Goal: Task Accomplishment & Management: Complete application form

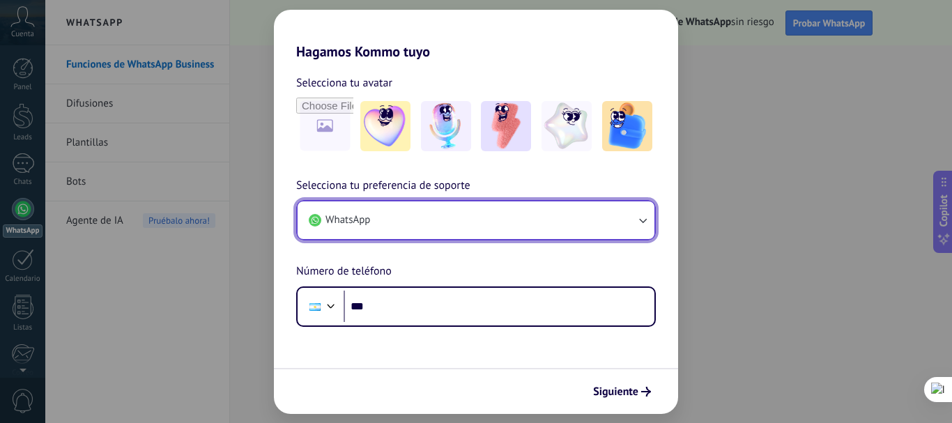
click at [647, 224] on icon "button" at bounding box center [643, 220] width 14 height 14
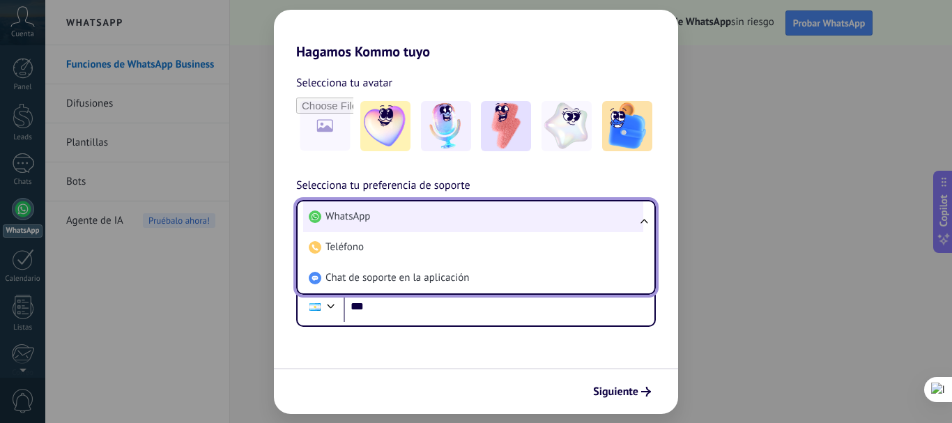
click at [325, 215] on li "WhatsApp" at bounding box center [473, 216] width 340 height 31
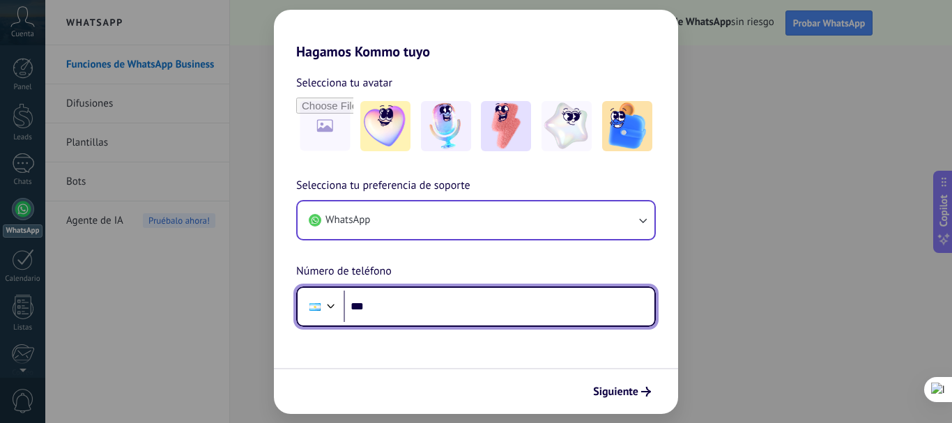
click at [403, 316] on input "***" at bounding box center [499, 307] width 311 height 32
type input "**********"
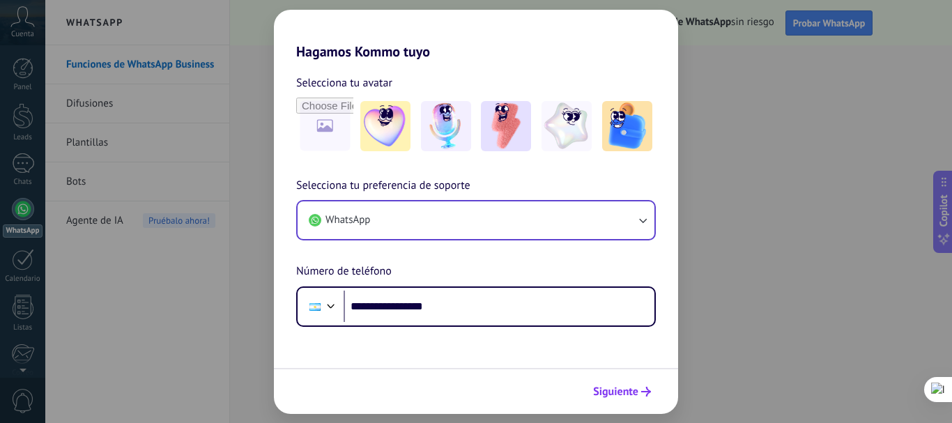
click at [608, 392] on span "Siguiente" at bounding box center [615, 392] width 45 height 10
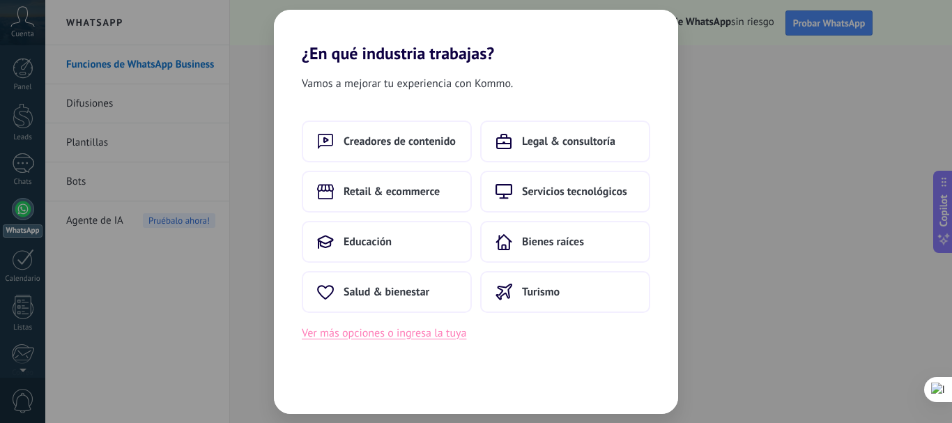
click at [370, 333] on button "Ver más opciones o ingresa la tuya" at bounding box center [384, 333] width 164 height 18
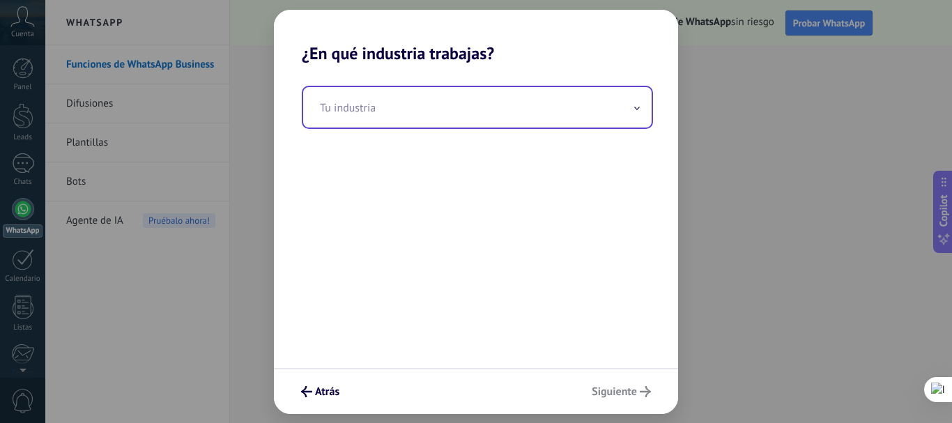
click at [631, 105] on input "text" at bounding box center [477, 107] width 348 height 40
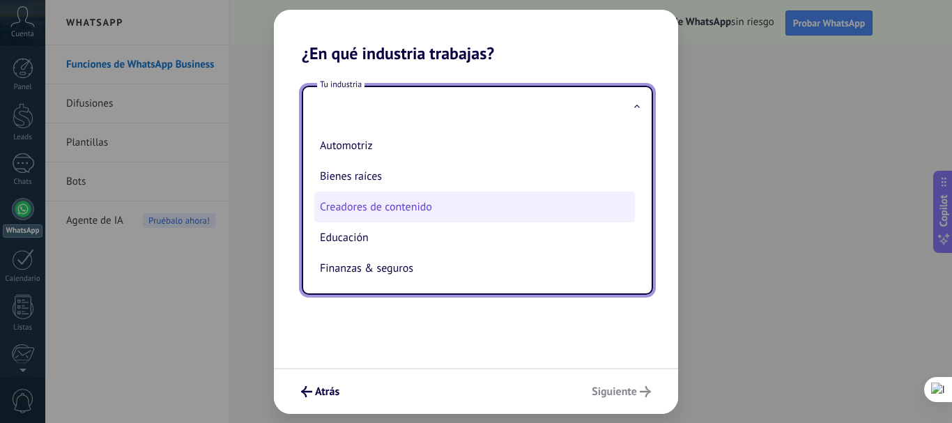
click at [353, 210] on li "Creadores de contenido" at bounding box center [474, 207] width 321 height 31
type input "**********"
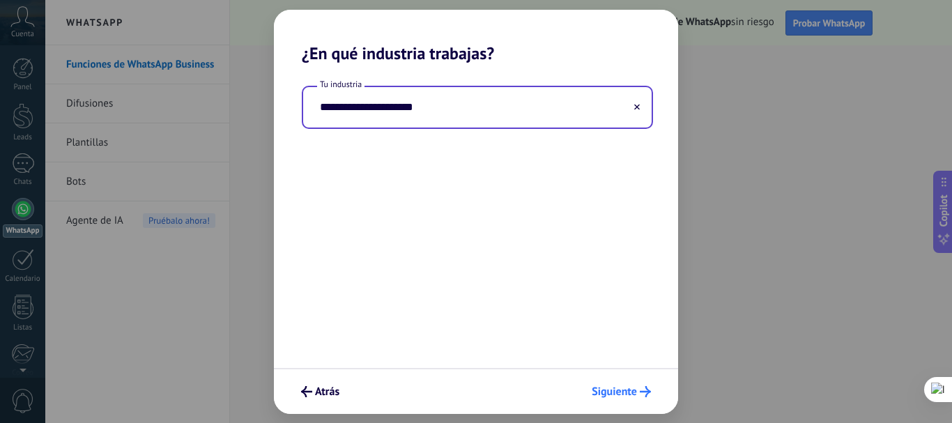
click at [618, 392] on span "Siguiente" at bounding box center [614, 392] width 45 height 10
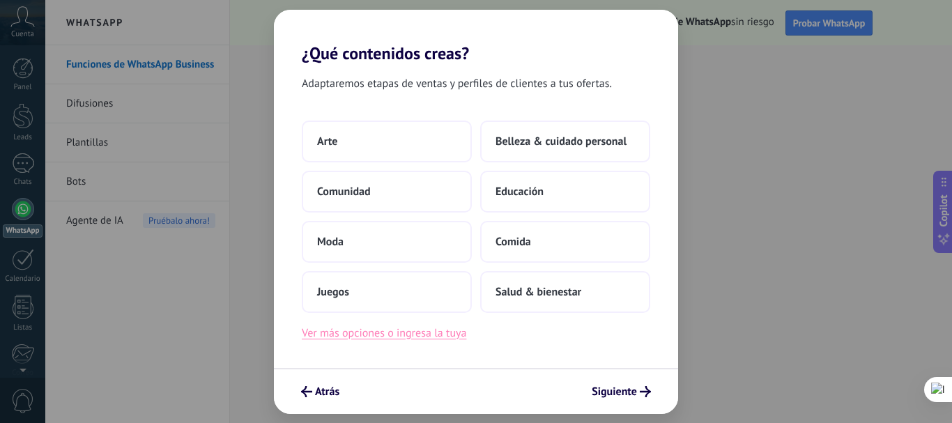
click at [401, 332] on button "Ver más opciones o ingresa la tuya" at bounding box center [384, 333] width 164 height 18
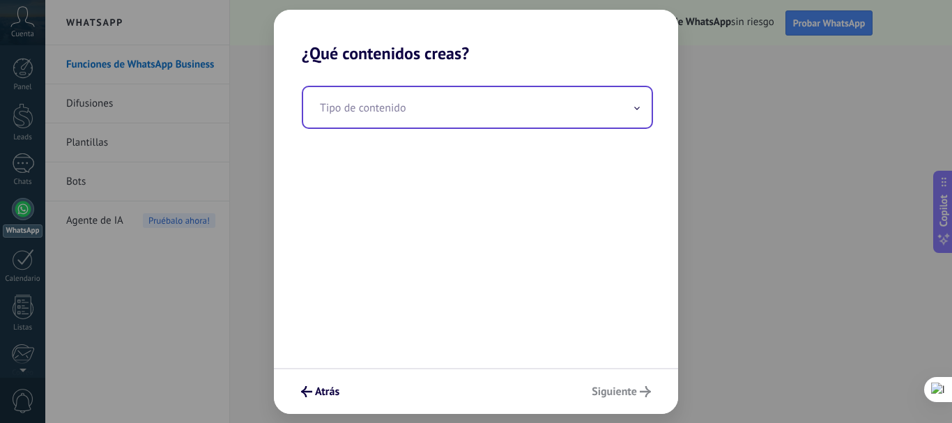
click at [622, 107] on input "text" at bounding box center [477, 107] width 348 height 40
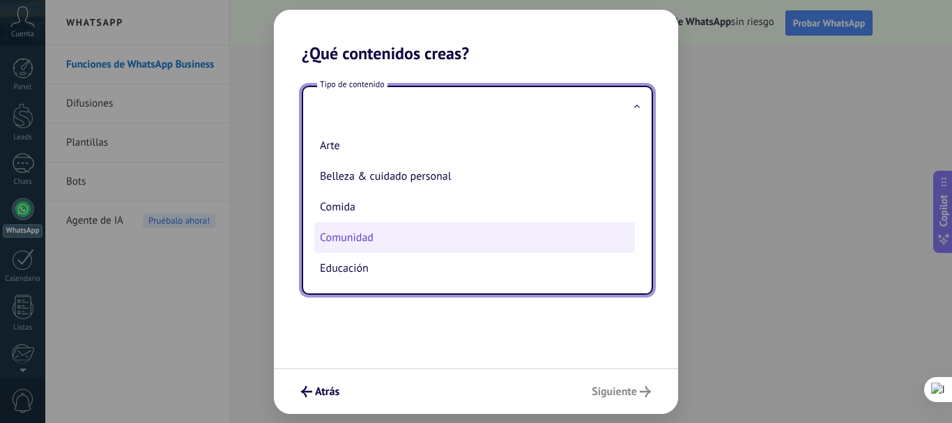
click at [344, 240] on li "Comunidad" at bounding box center [474, 237] width 321 height 31
type input "*********"
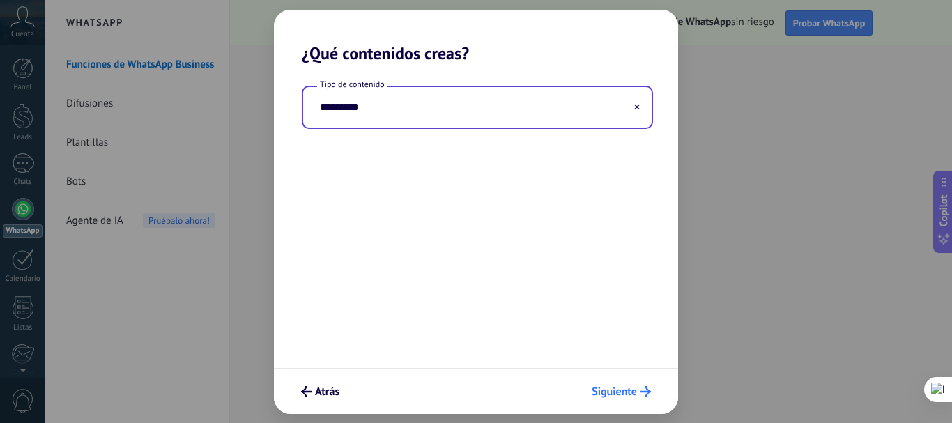
click at [627, 394] on span "Siguiente" at bounding box center [614, 392] width 45 height 10
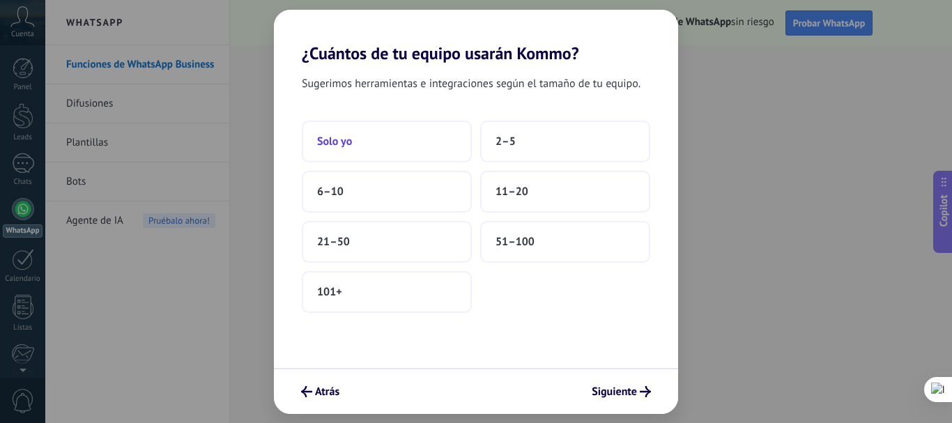
click at [313, 138] on button "Solo yo" at bounding box center [387, 142] width 170 height 42
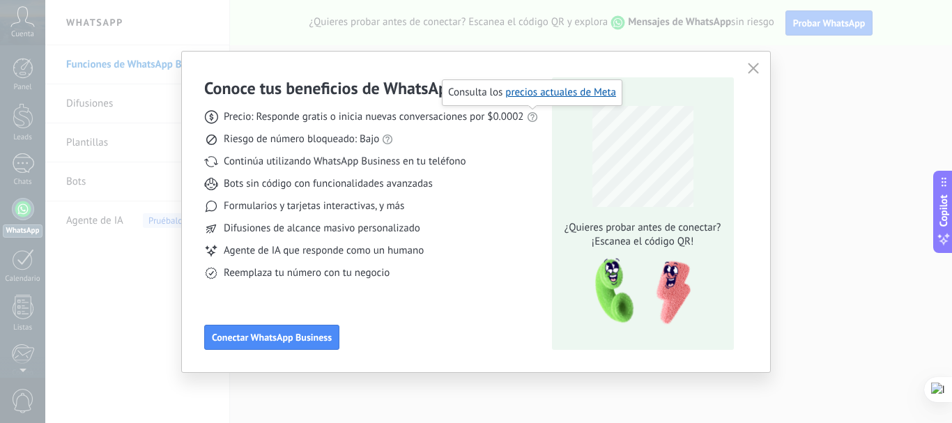
click at [527, 119] on icon at bounding box center [532, 116] width 11 height 11
click at [532, 120] on use at bounding box center [532, 117] width 10 height 10
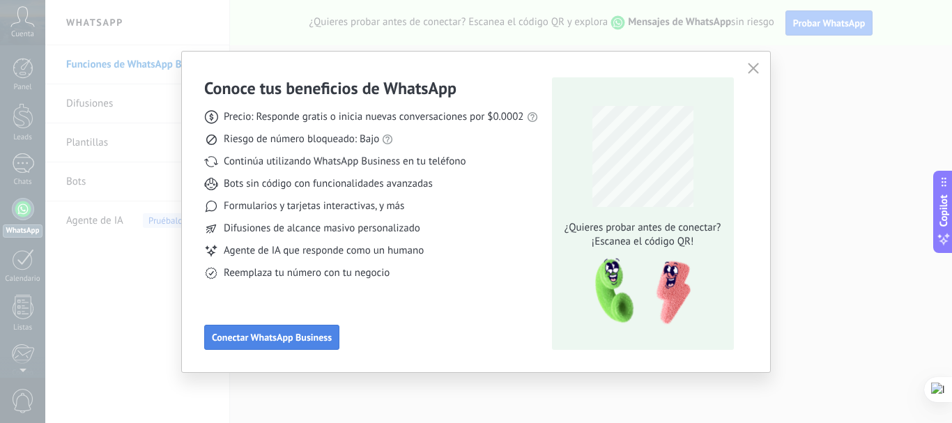
click at [276, 340] on span "Conectar WhatsApp Business" at bounding box center [272, 337] width 120 height 10
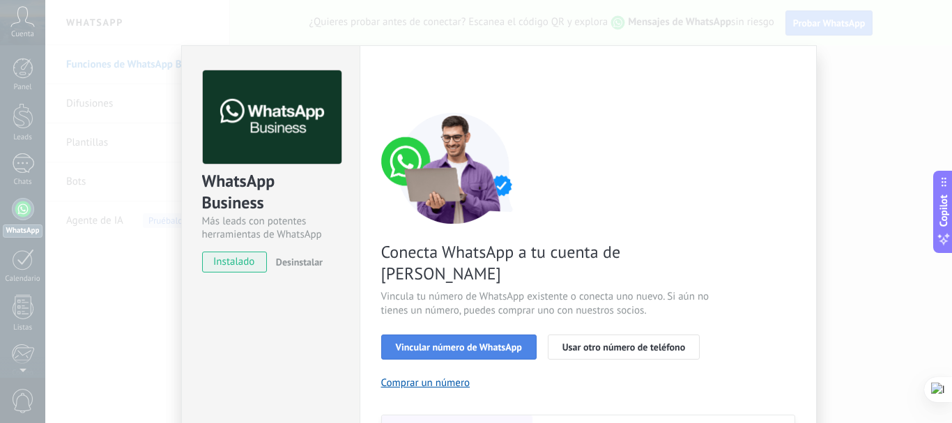
scroll to position [196, 0]
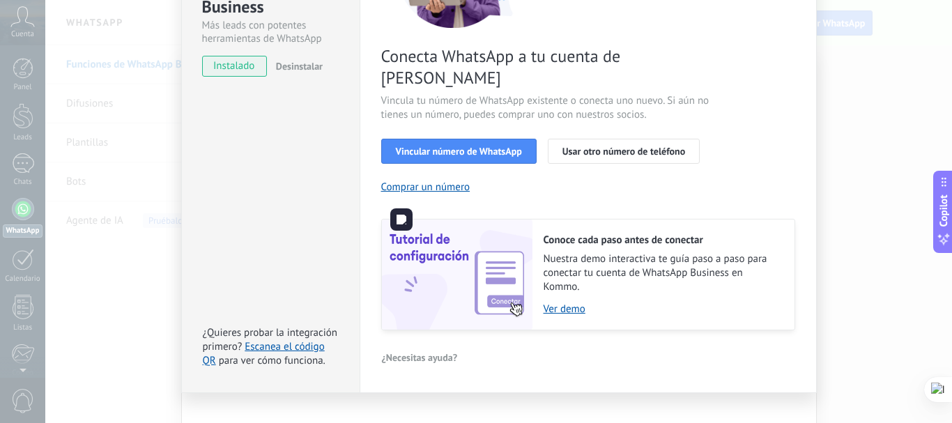
click at [469, 275] on img at bounding box center [457, 275] width 151 height 110
click at [553, 302] on link "Ver demo" at bounding box center [662, 308] width 237 height 13
